Goal: Information Seeking & Learning: Learn about a topic

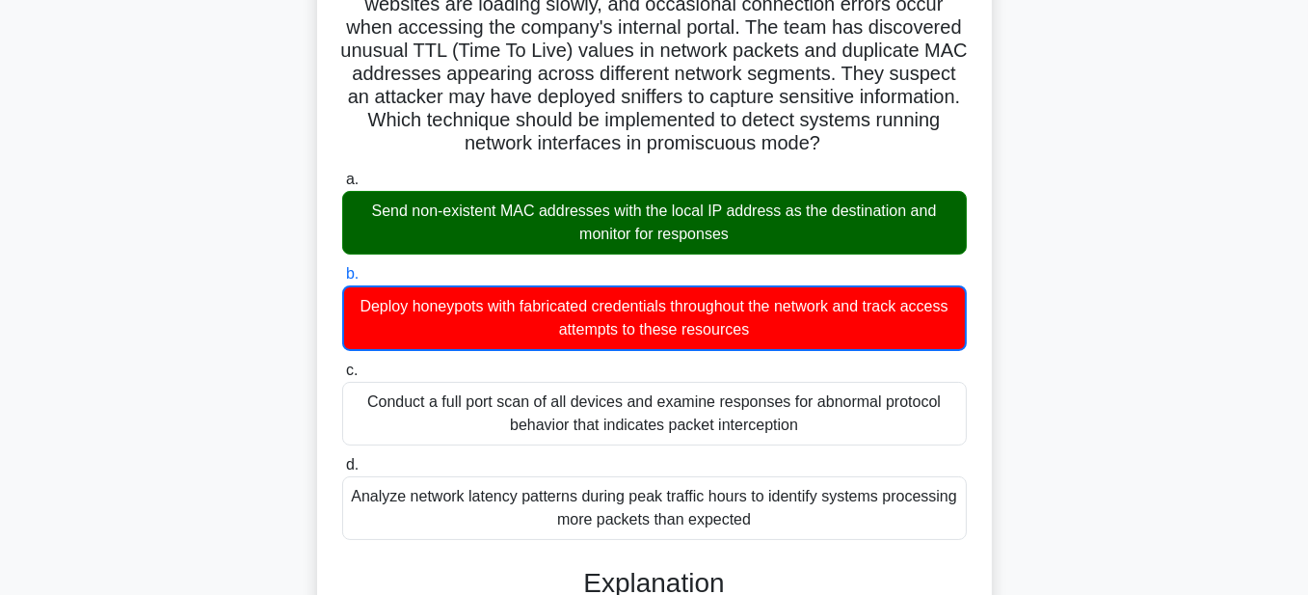
drag, startPoint x: 758, startPoint y: 229, endPoint x: 363, endPoint y: 211, distance: 394.8
click at [363, 211] on div "Send non-existent MAC addresses with the local IP address as the destination an…" at bounding box center [654, 223] width 625 height 64
copy div "Send non-existent MAC addresses with the local IP address as the destination an…"
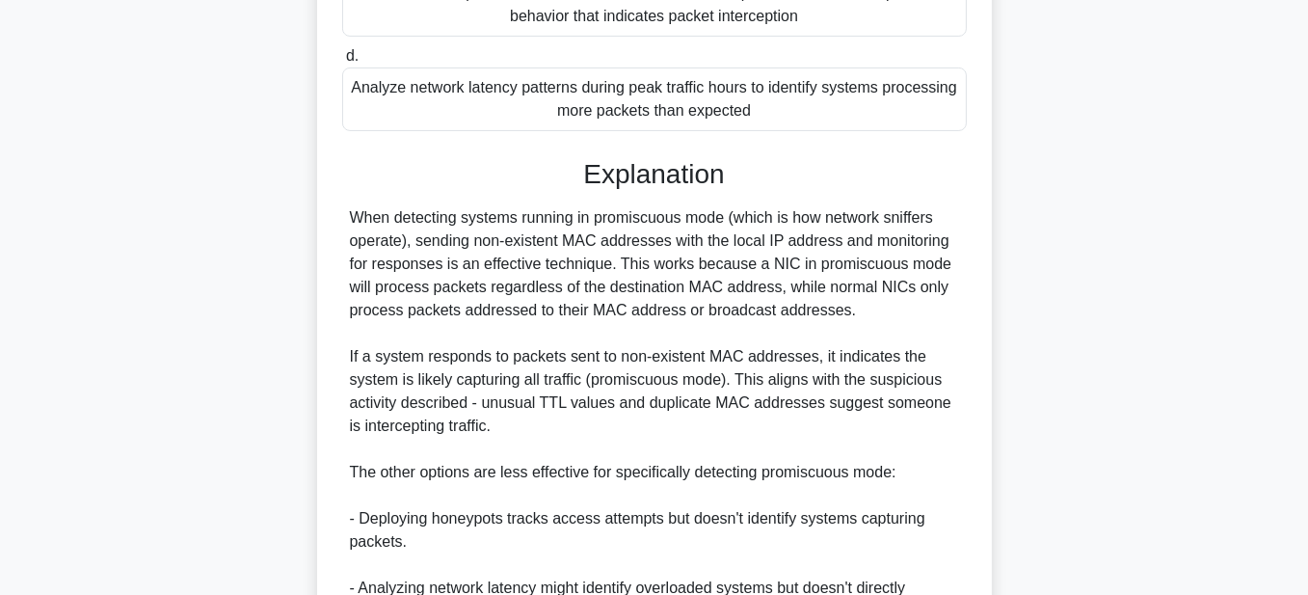
scroll to position [871, 0]
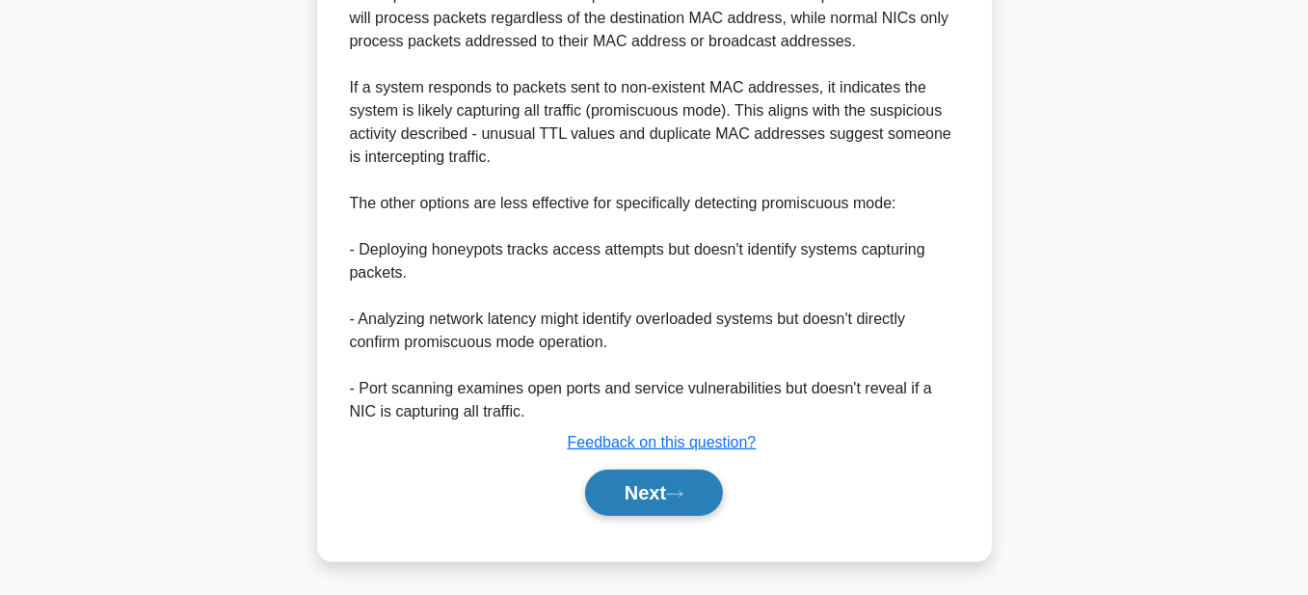
click at [648, 493] on button "Next" at bounding box center [654, 493] width 138 height 46
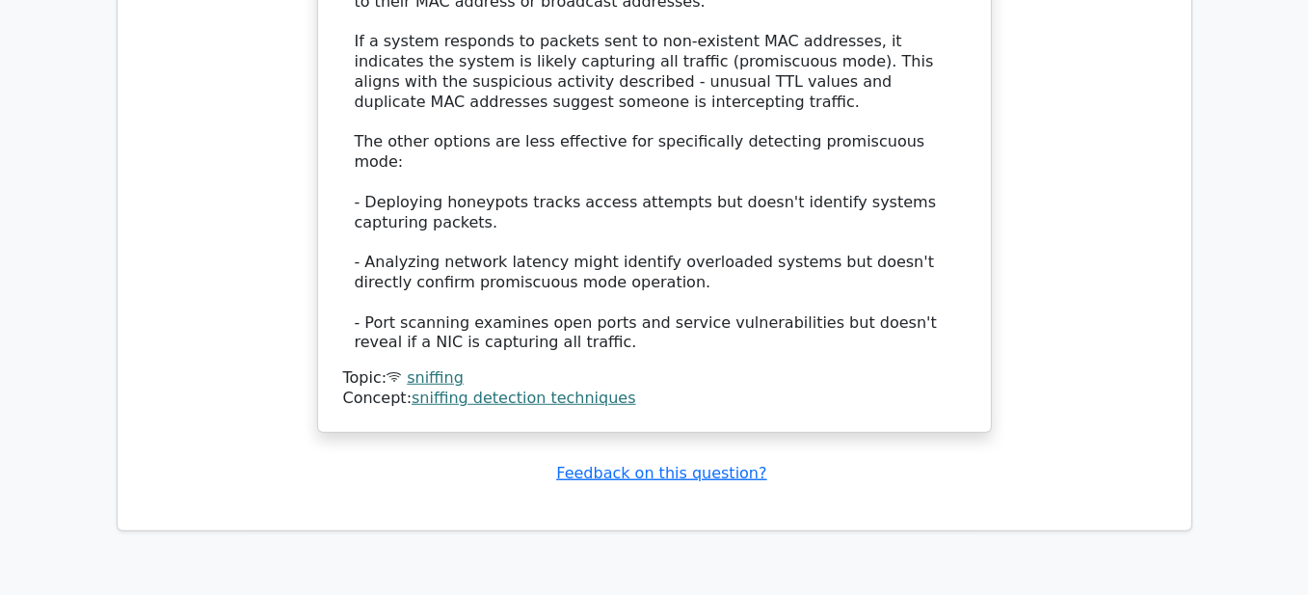
scroll to position [2025, 0]
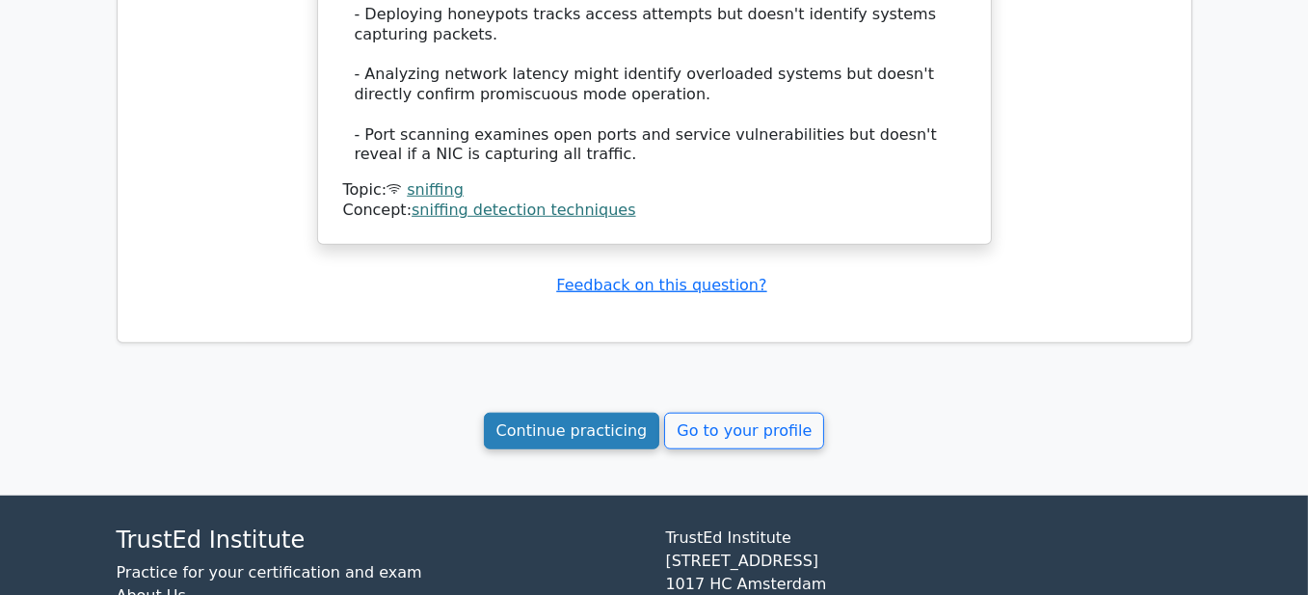
click at [598, 413] on link "Continue practicing" at bounding box center [572, 431] width 176 height 37
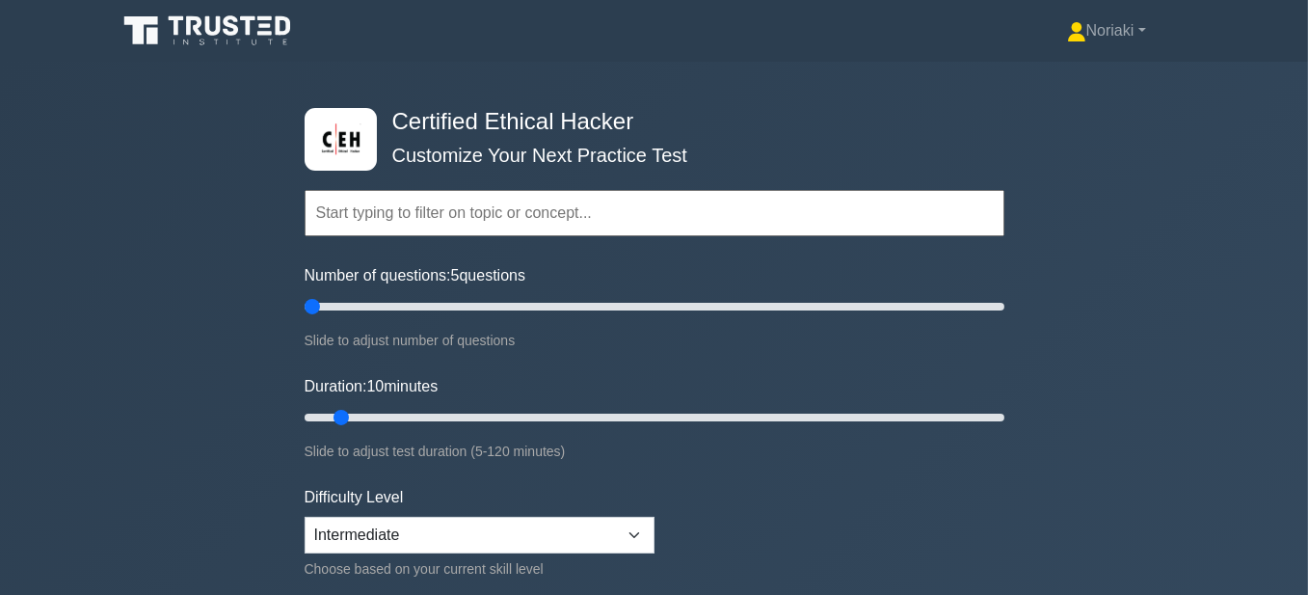
drag, startPoint x: 327, startPoint y: 310, endPoint x: 254, endPoint y: 310, distance: 73.3
type input "5"
click at [305, 310] on input "Number of questions: 5 questions" at bounding box center [655, 306] width 700 height 23
drag, startPoint x: 340, startPoint y: 411, endPoint x: 449, endPoint y: 418, distance: 109.2
type input "30"
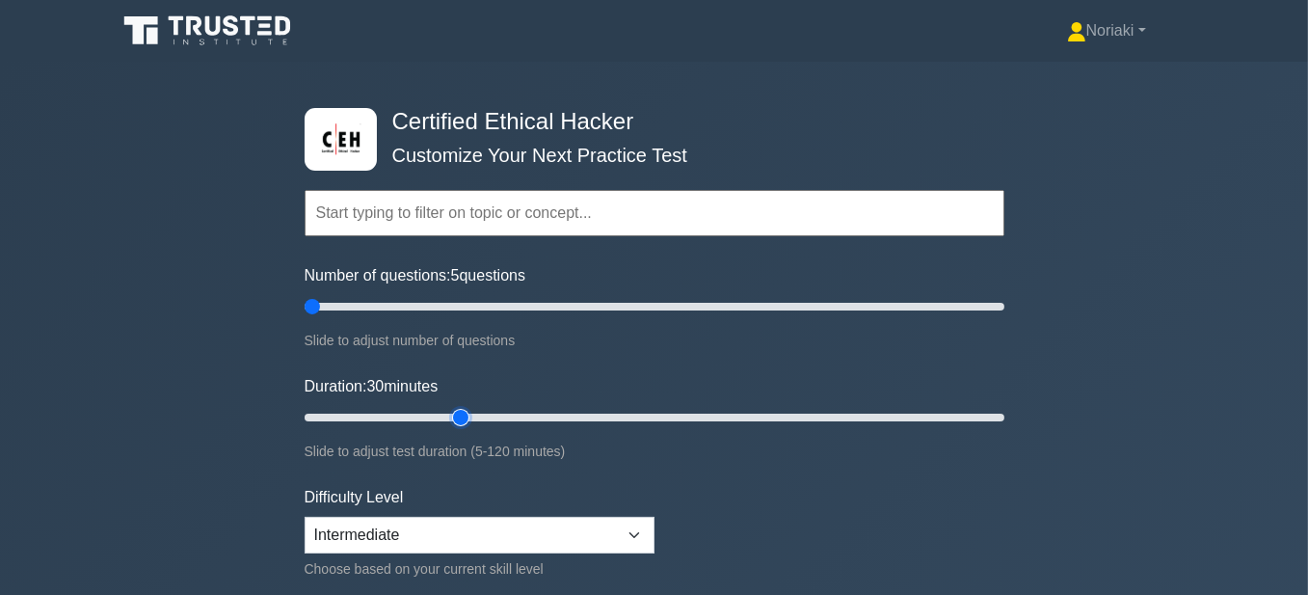
click at [449, 418] on input "Duration: 30 minutes" at bounding box center [655, 417] width 700 height 23
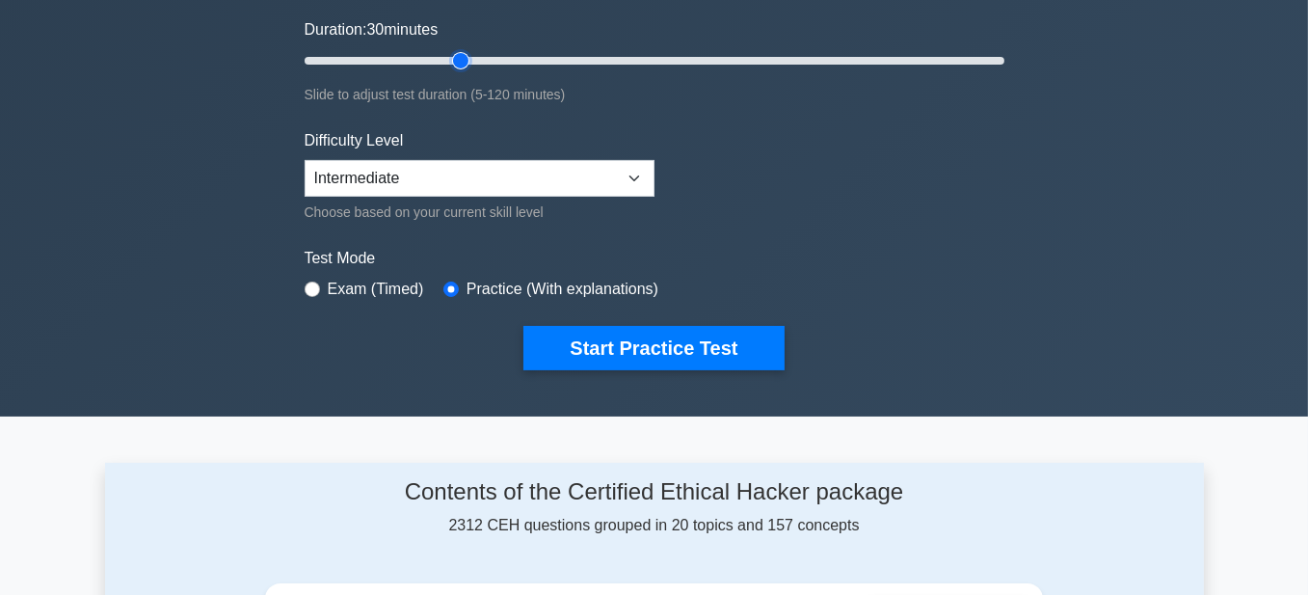
scroll to position [386, 0]
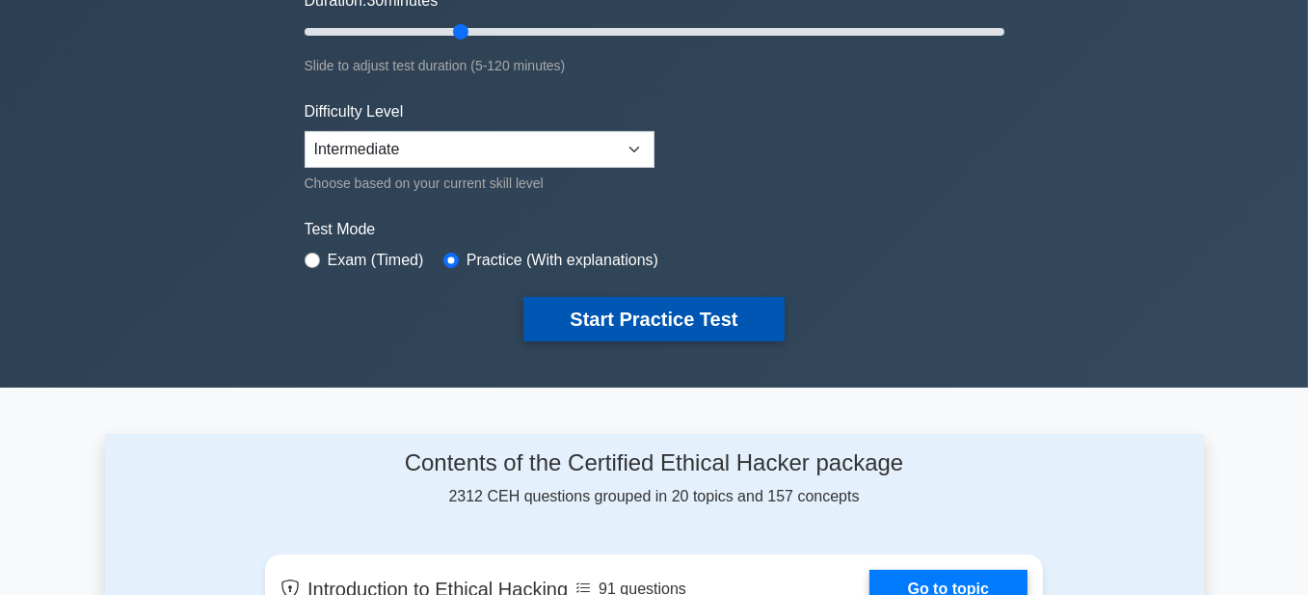
click at [627, 317] on button "Start Practice Test" at bounding box center [654, 319] width 260 height 44
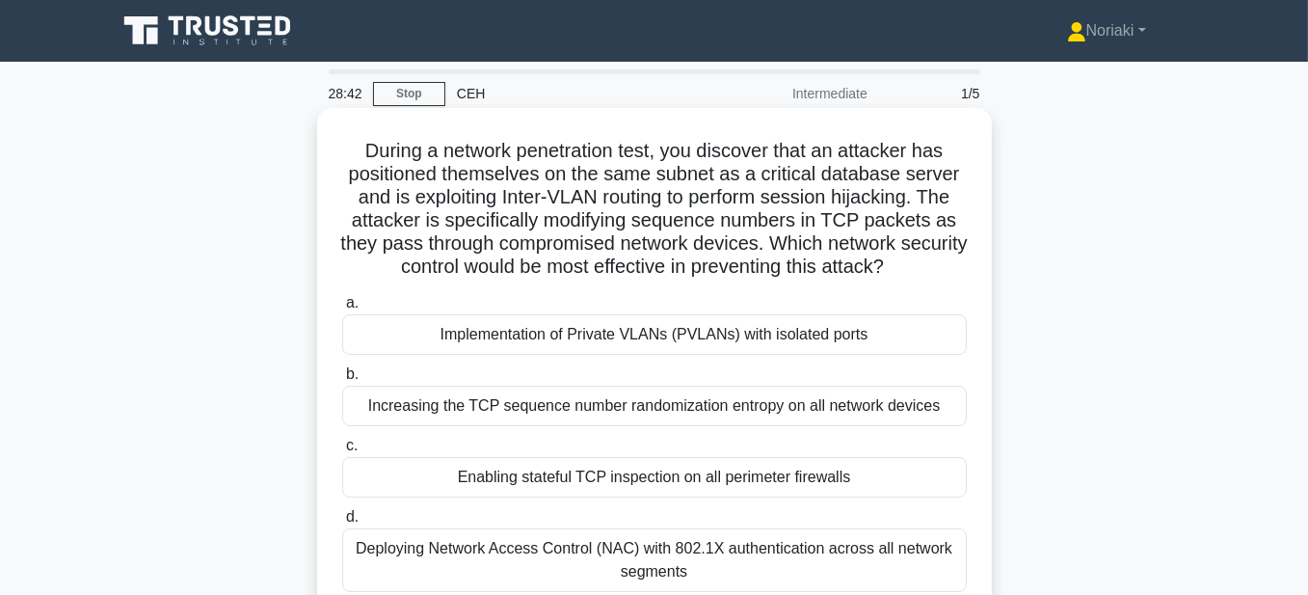
drag, startPoint x: 939, startPoint y: 273, endPoint x: 352, endPoint y: 157, distance: 598.5
click at [352, 157] on h5 "During a network penetration test, you discover that an attacker has positioned…" at bounding box center [654, 209] width 629 height 141
copy h5 "During a network penetration test, you discover that an attacker has positioned…"
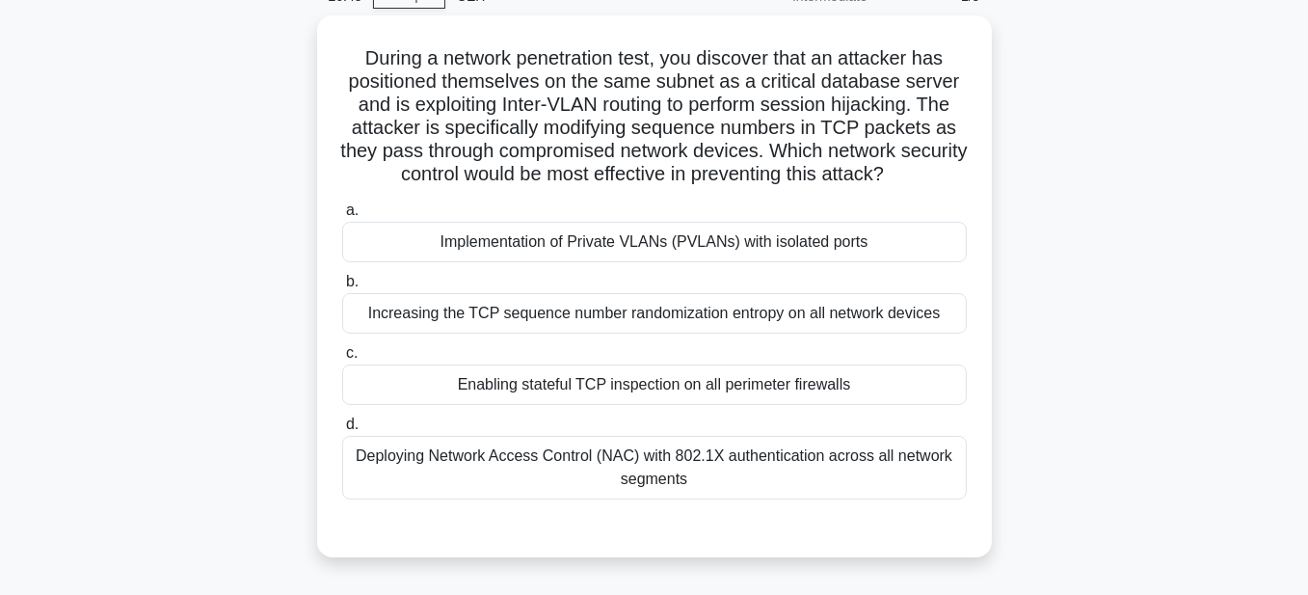
scroll to position [96, 0]
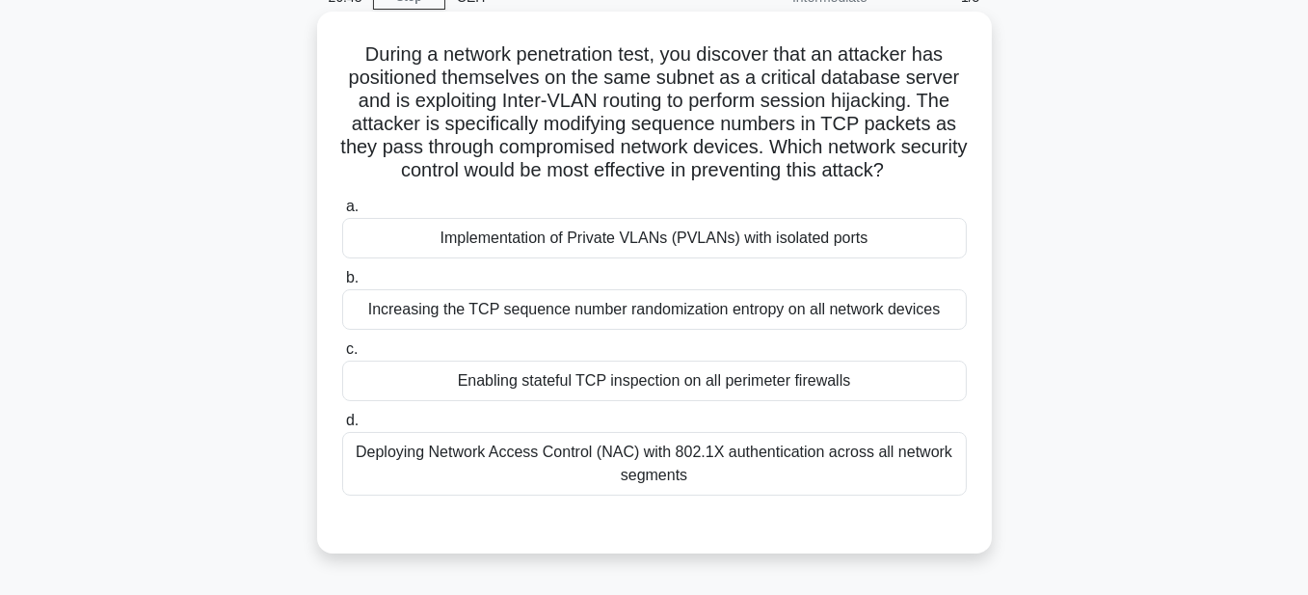
click at [727, 241] on div "Implementation of Private VLANs (PVLANs) with isolated ports" at bounding box center [654, 238] width 625 height 40
click at [342, 213] on input "a. Implementation of Private VLANs (PVLANs) with isolated ports" at bounding box center [342, 207] width 0 height 13
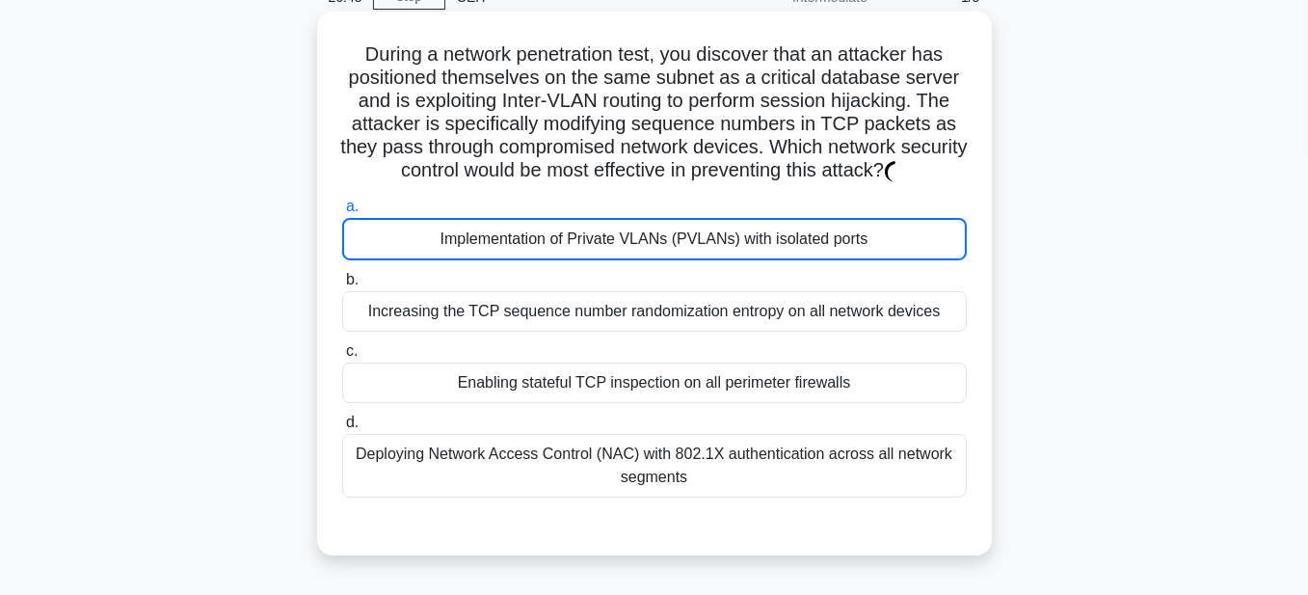
click at [727, 241] on div "Implementation of Private VLANs (PVLANs) with isolated ports" at bounding box center [654, 239] width 625 height 42
click at [342, 213] on input "a. Implementation of Private VLANs (PVLANs) with isolated ports" at bounding box center [342, 207] width 0 height 13
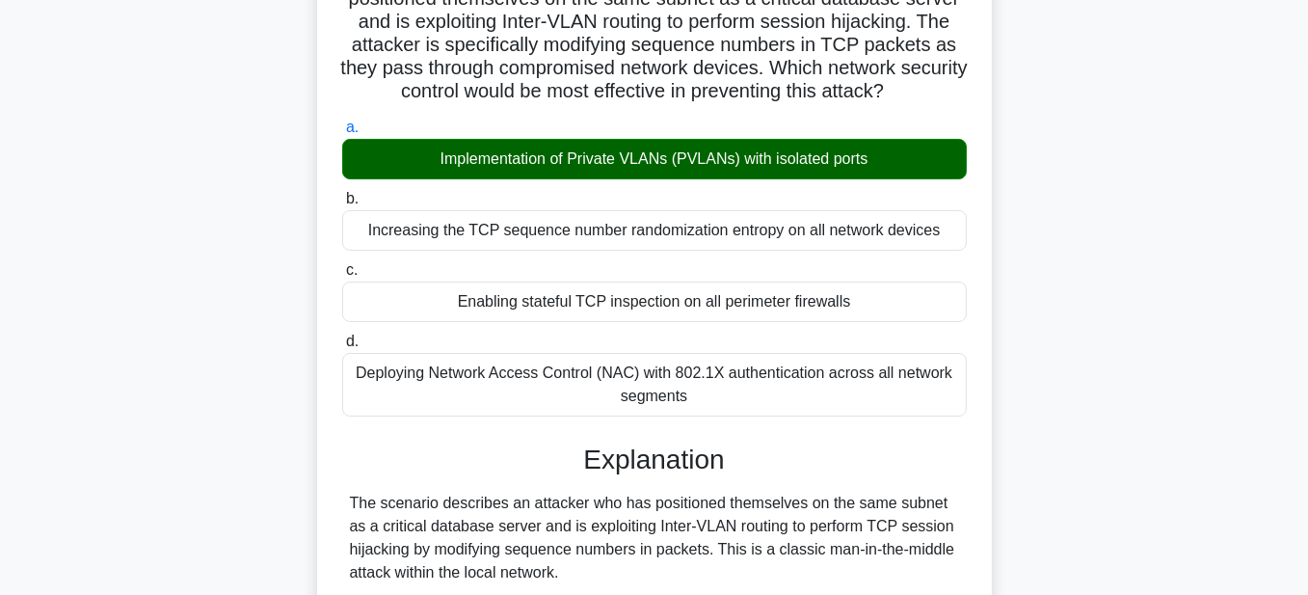
scroll to position [193, 0]
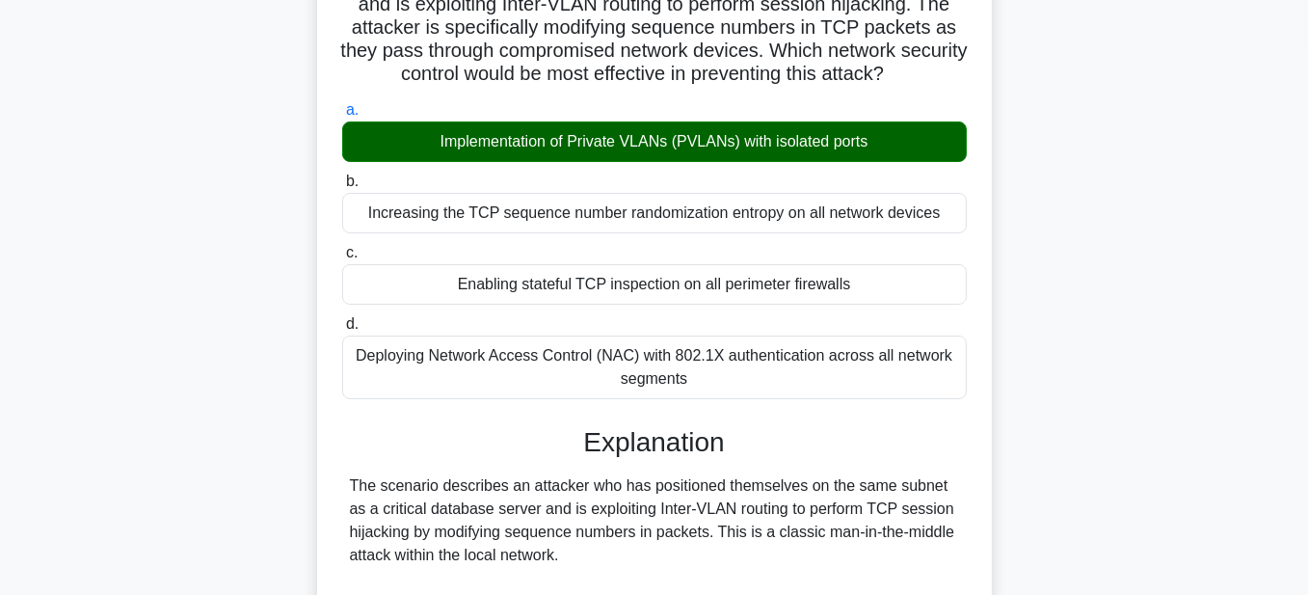
drag, startPoint x: 891, startPoint y: 140, endPoint x: 427, endPoint y: 134, distance: 463.8
click at [427, 134] on div "Implementation of Private VLANs (PVLANs) with isolated ports" at bounding box center [654, 141] width 625 height 40
copy div "Implementation of Private VLANs (PVLANs) with isolated ports"
